Goal: Task Accomplishment & Management: Manage account settings

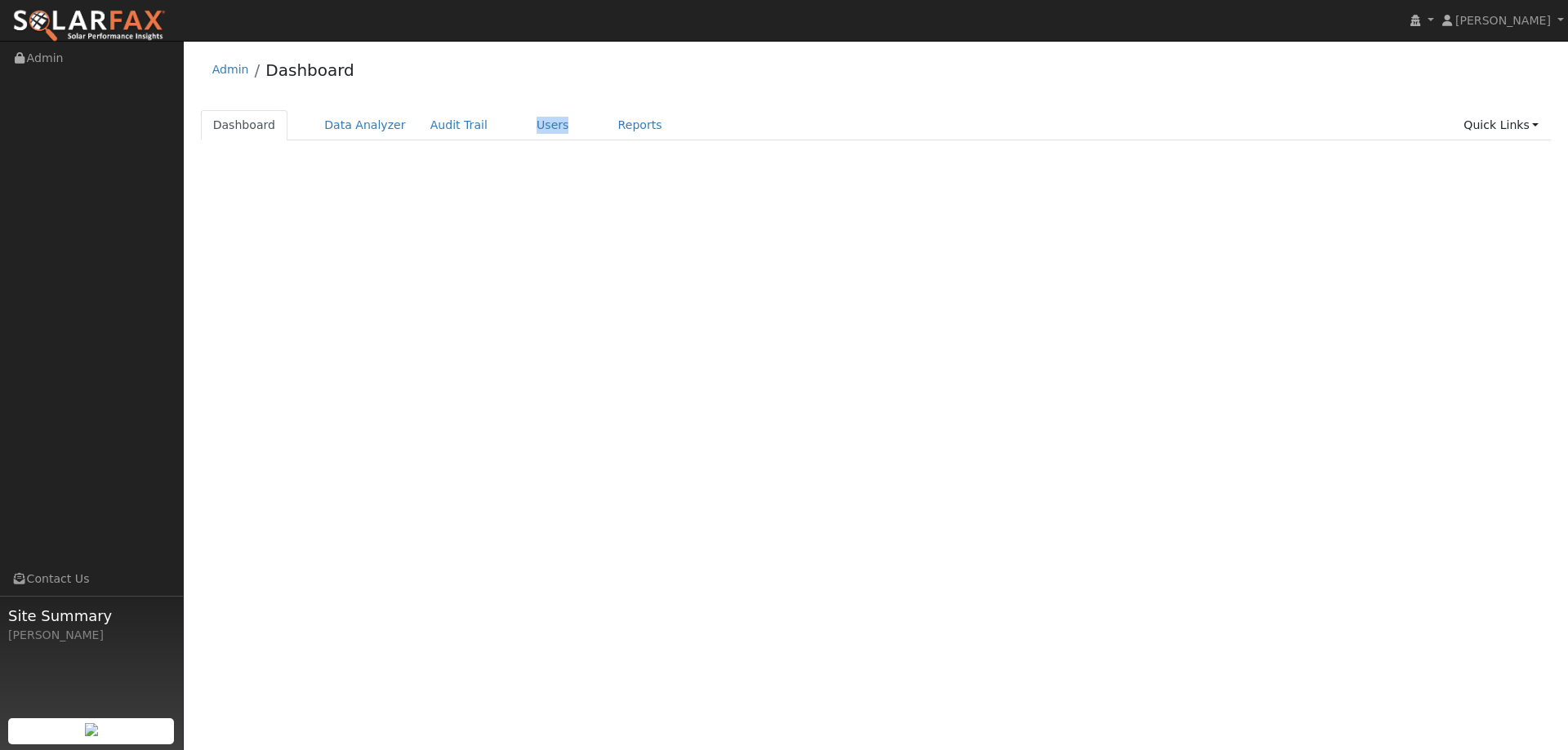
click at [504, 219] on div "Terms Of Service Close Login as User Admin Dashboard Dashboard Data Analyzer Au…" at bounding box center [875, 396] width 1384 height 709
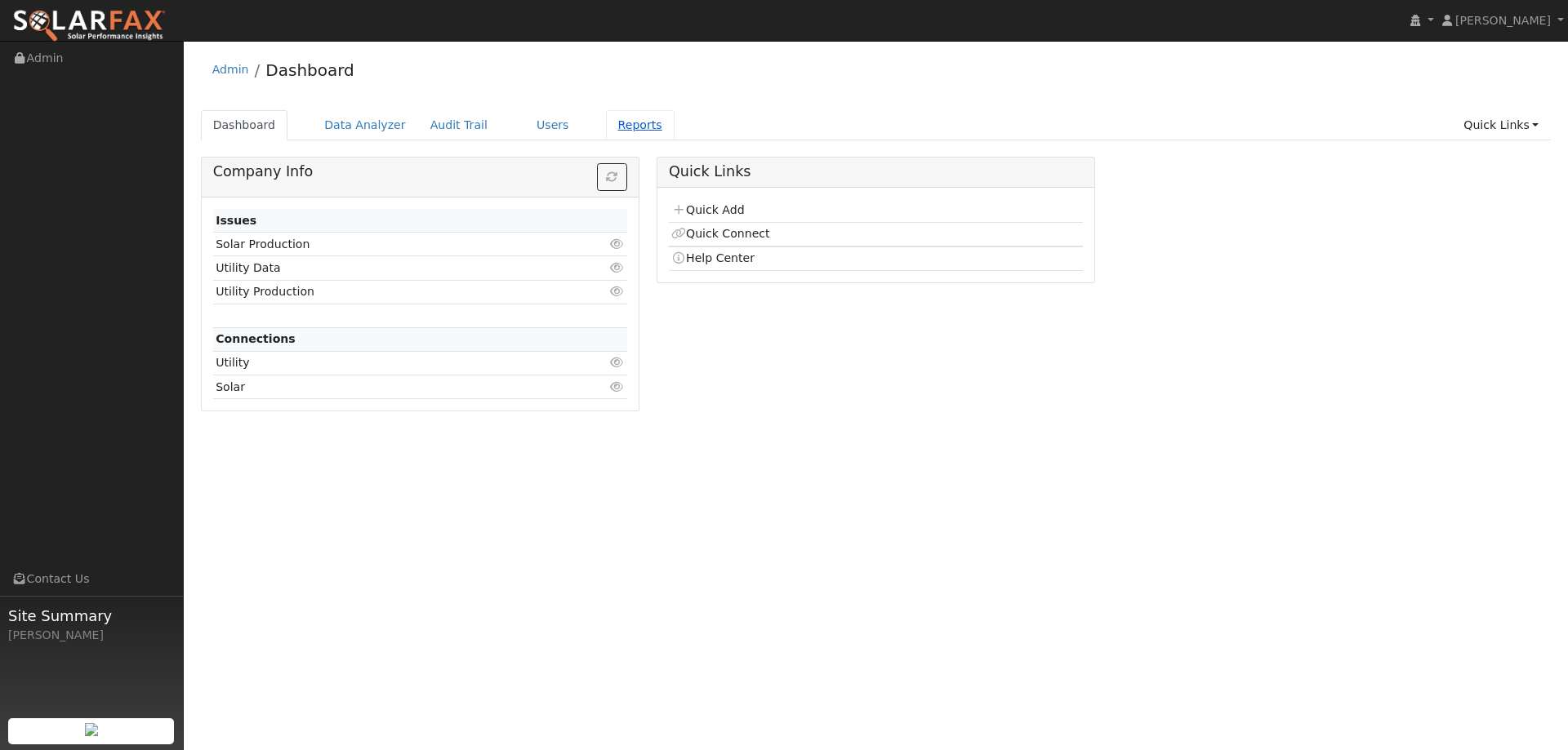
click at [618, 120] on link "Reports" at bounding box center [640, 125] width 68 height 30
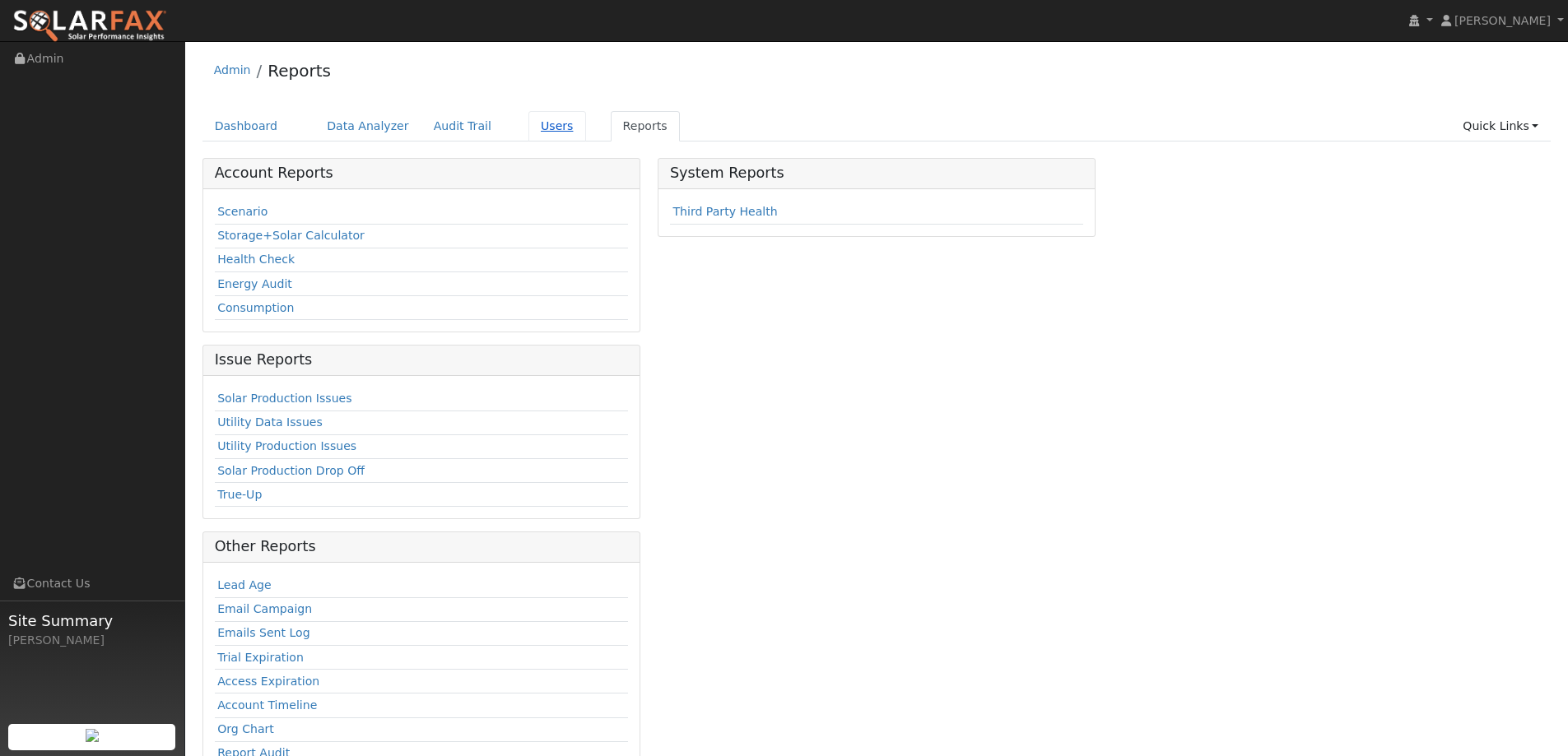
click at [529, 132] on link "Users" at bounding box center [557, 126] width 58 height 31
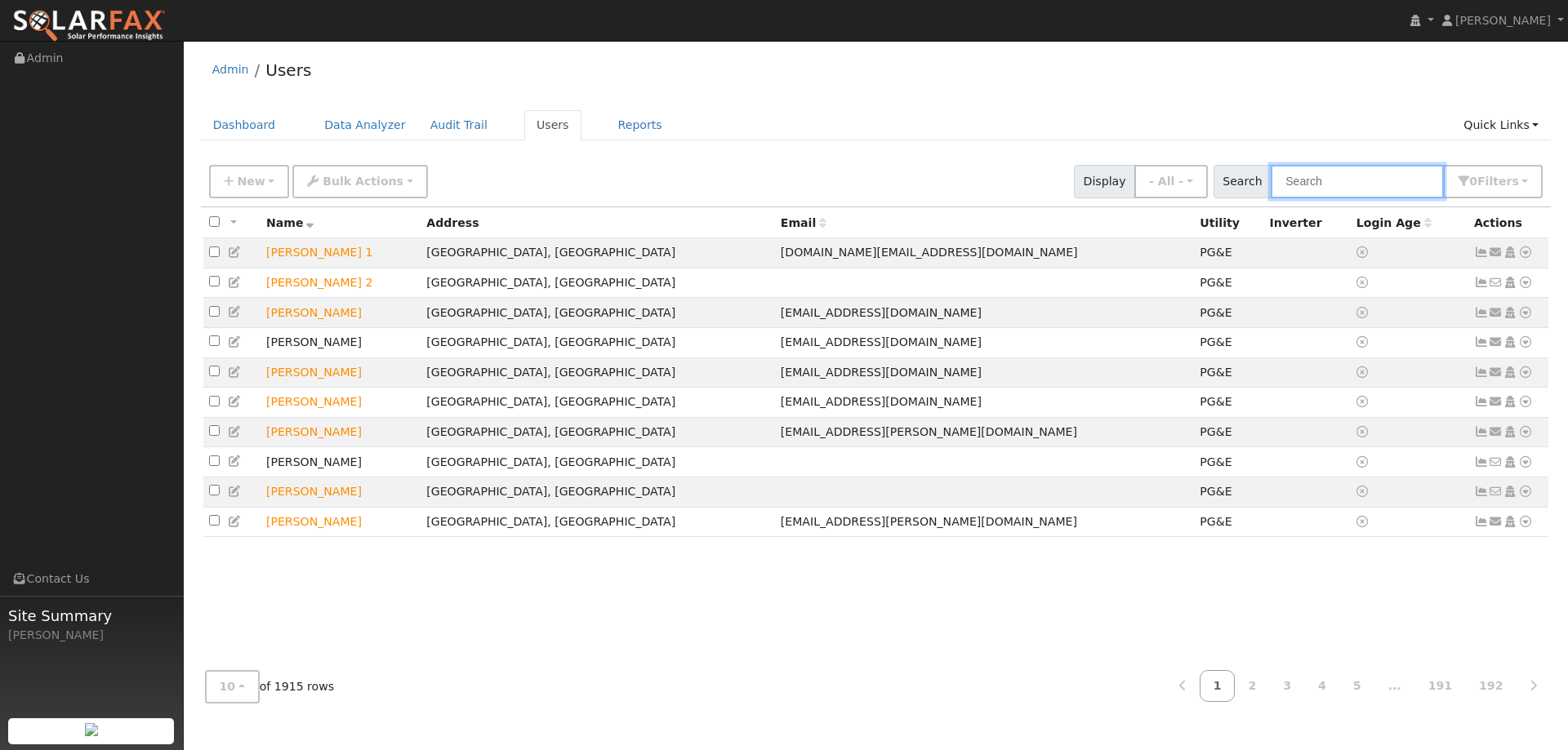
click at [1298, 186] on input "text" at bounding box center [1357, 182] width 173 height 33
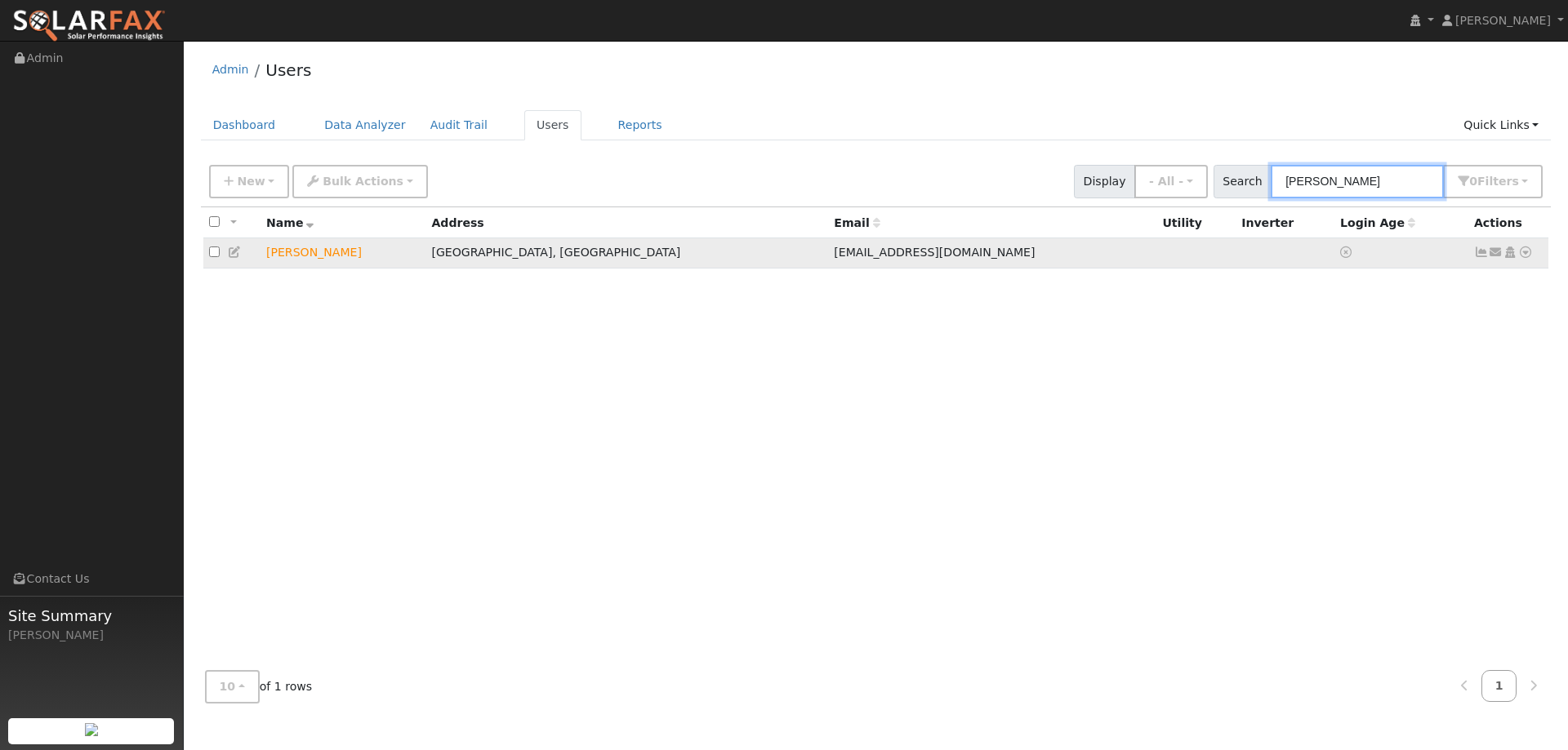
type input "Montes"
click at [1524, 251] on icon at bounding box center [1525, 252] width 15 height 12
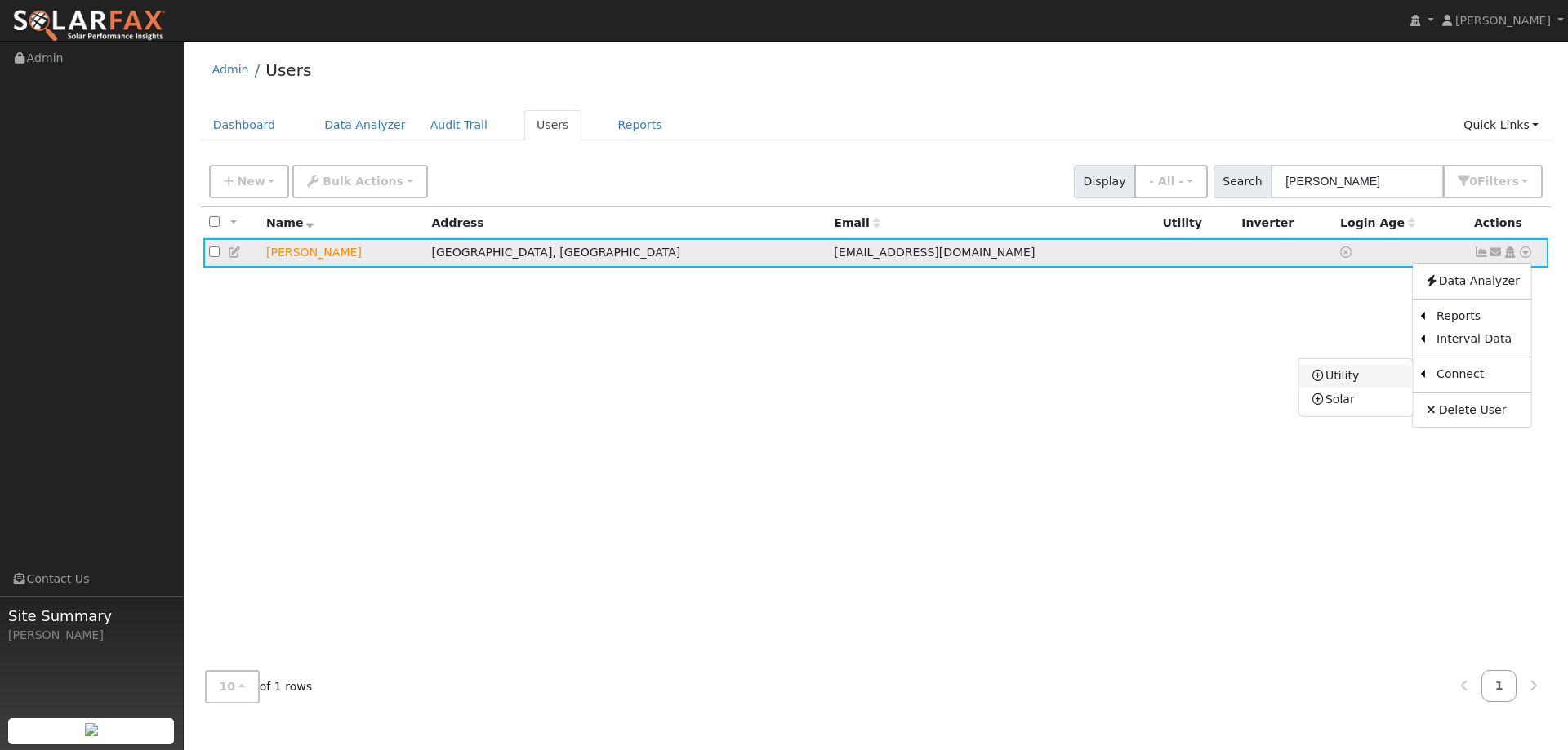
click at [1344, 382] on link "Utility" at bounding box center [1356, 376] width 113 height 22
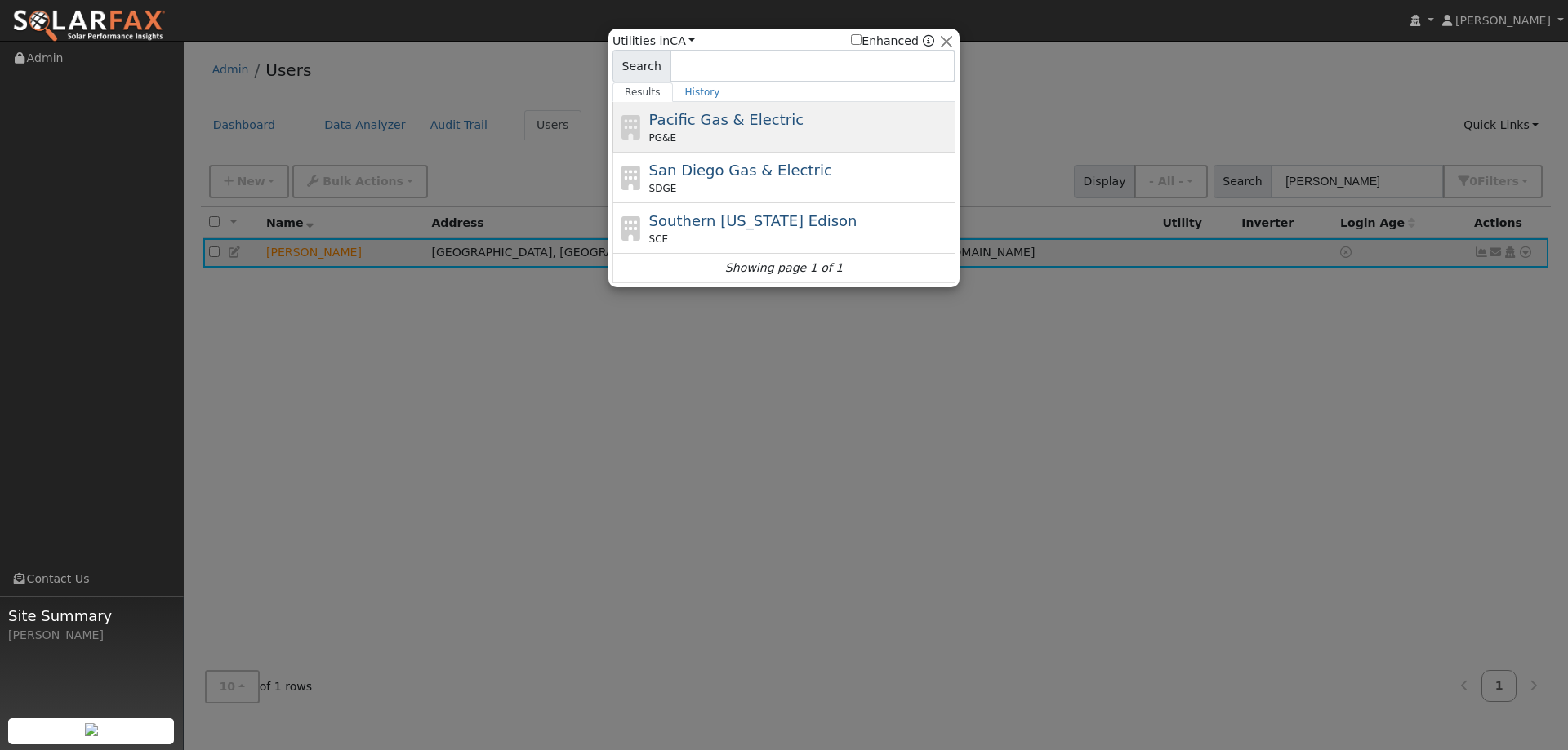
click at [869, 117] on div "Pacific Gas & Electric PG&E" at bounding box center [801, 127] width 303 height 37
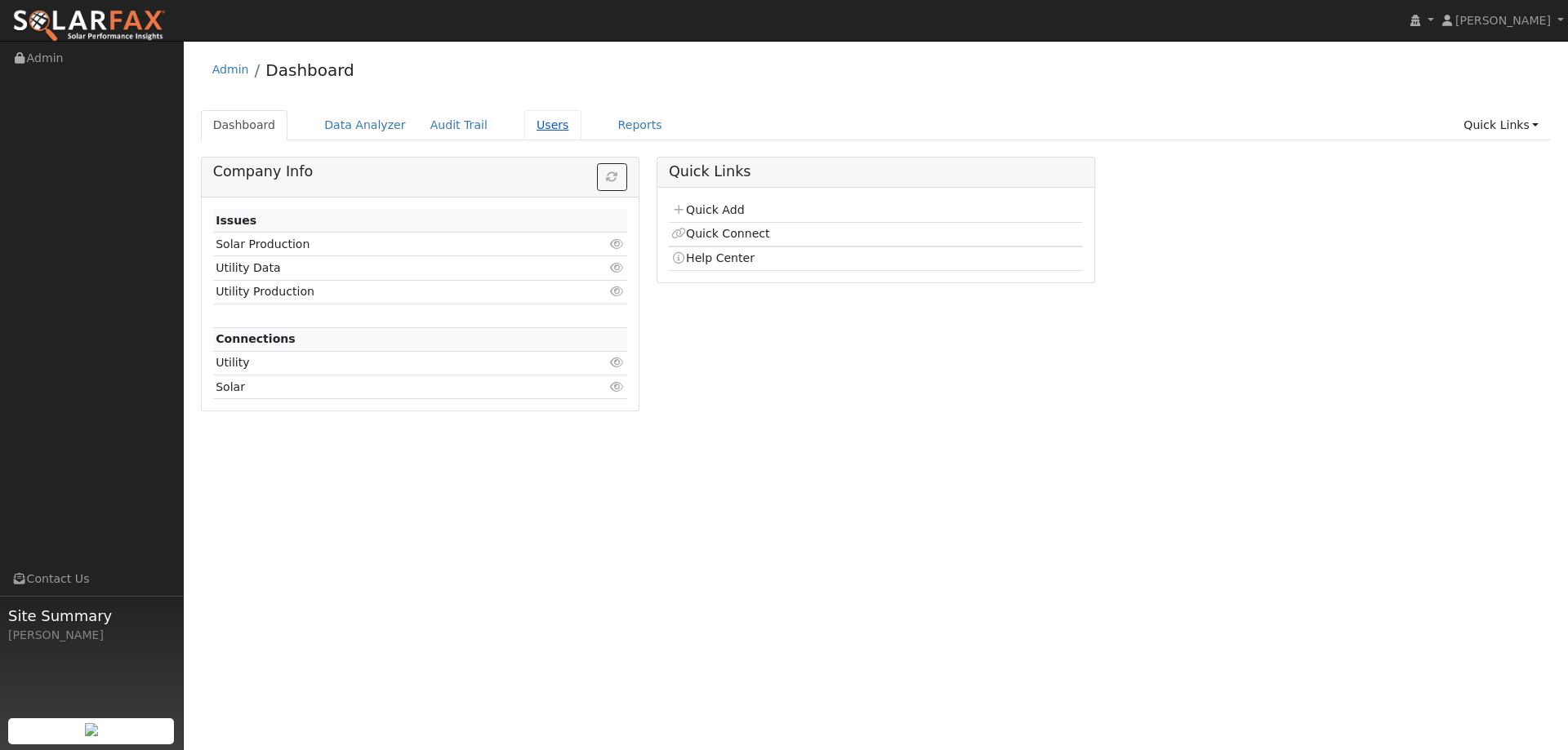
click at [525, 122] on link "Users" at bounding box center [553, 125] width 58 height 30
